Goal: Transaction & Acquisition: Book appointment/travel/reservation

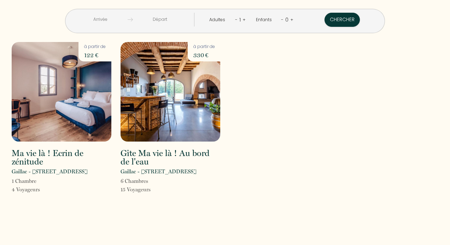
click at [124, 17] on input "text" at bounding box center [100, 20] width 54 height 14
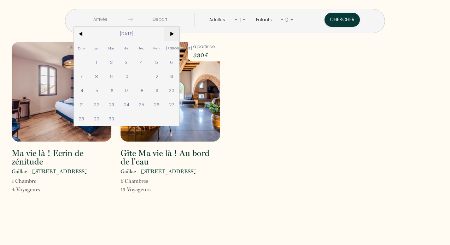
click at [179, 34] on span ">" at bounding box center [171, 34] width 15 height 14
click at [149, 105] on span "23" at bounding box center [141, 104] width 15 height 14
type input "[DATE]"
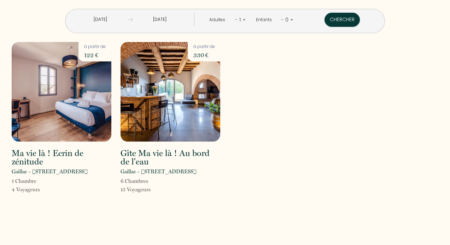
click at [187, 20] on input "[DATE]" at bounding box center [160, 20] width 54 height 14
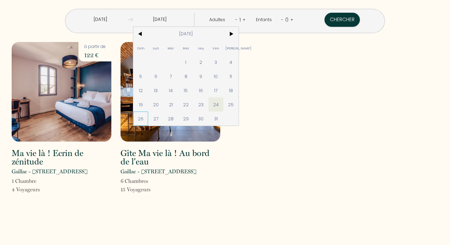
click at [148, 119] on span "26" at bounding box center [140, 119] width 15 height 14
type input "[DATE]"
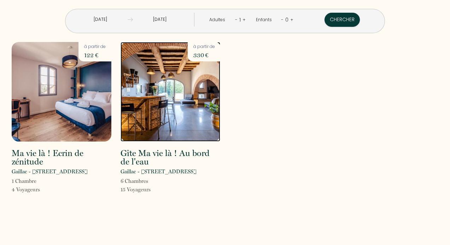
click at [173, 119] on img at bounding box center [170, 92] width 100 height 100
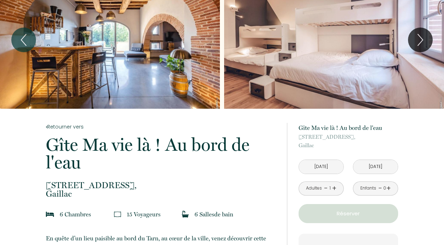
scroll to position [71, 0]
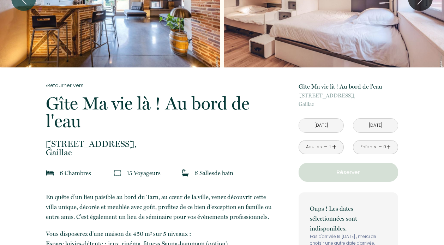
click at [335, 147] on link "+" at bounding box center [334, 147] width 4 height 11
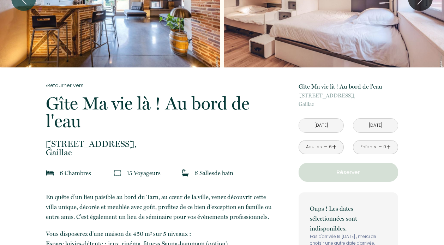
click at [334, 145] on link "+" at bounding box center [334, 147] width 4 height 11
click at [388, 147] on link "+" at bounding box center [389, 147] width 4 height 11
click at [389, 147] on link "+" at bounding box center [389, 147] width 4 height 11
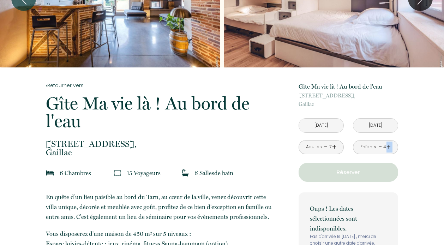
click at [389, 148] on link "+" at bounding box center [389, 147] width 4 height 11
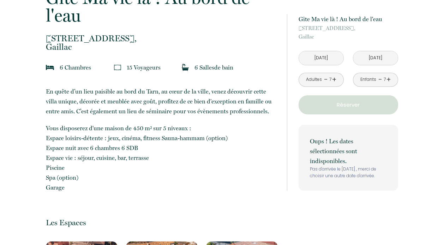
scroll to position [177, 0]
click at [323, 59] on input "[DATE]" at bounding box center [321, 58] width 45 height 14
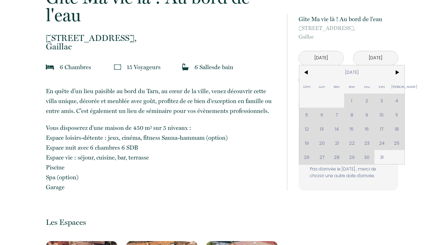
click at [383, 143] on div "Dim Lun Mar Mer Jeu Ven Sam 1 2 3 4 5 6 7 8 9 10 11 12 13 14 15 16 17 18 19 20 …" at bounding box center [352, 114] width 105 height 99
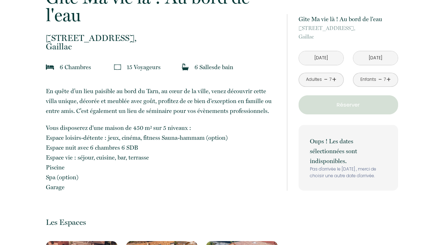
click at [314, 54] on input "[DATE]" at bounding box center [321, 58] width 45 height 14
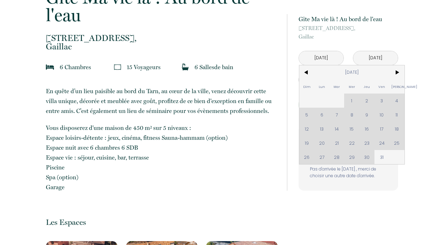
click at [351, 144] on div "Dim Lun Mar Mer Jeu Ven Sam 1 2 3 4 5 6 7 8 9 10 11 12 13 14 15 16 17 18 19 20 …" at bounding box center [352, 114] width 105 height 99
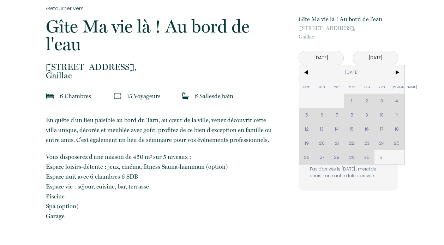
scroll to position [141, 0]
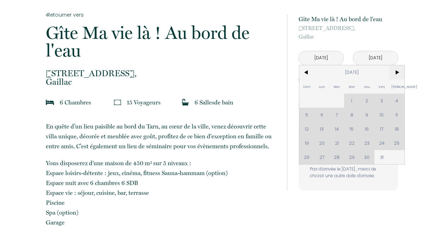
click at [398, 71] on span ">" at bounding box center [397, 72] width 15 height 14
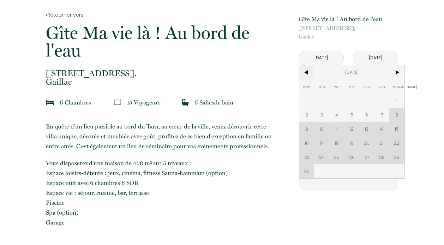
click at [306, 71] on span "<" at bounding box center [307, 72] width 15 height 14
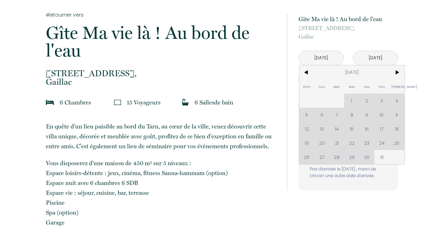
click at [365, 142] on div "Dim Lun Mar Mer Jeu Ven Sam 1 2 3 4 5 6 7 8 9 10 11 12 13 14 15 16 17 18 19 20 …" at bounding box center [352, 114] width 105 height 99
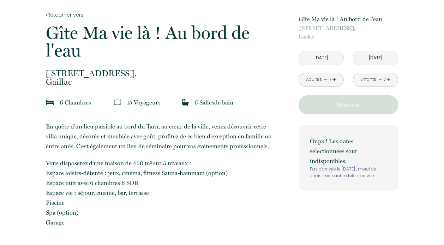
click at [175, 219] on p "Vous disposerez d'une maison de 450 m² sur 5 niveaux : Espace loisirs-détente :…" at bounding box center [162, 192] width 232 height 69
